Goal: Task Accomplishment & Management: Manage account settings

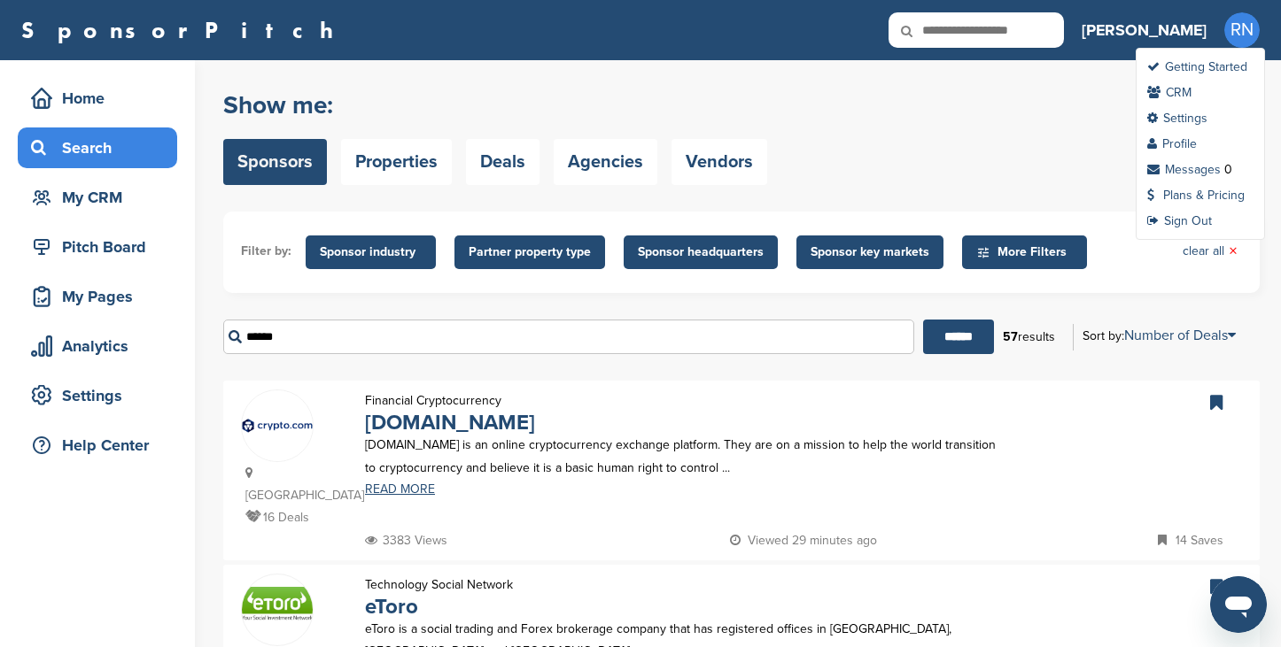
click at [1250, 35] on span "RN" at bounding box center [1241, 29] width 35 height 35
click at [1180, 223] on link "Sign Out" at bounding box center [1179, 220] width 65 height 15
